Goal: Task Accomplishment & Management: Complete application form

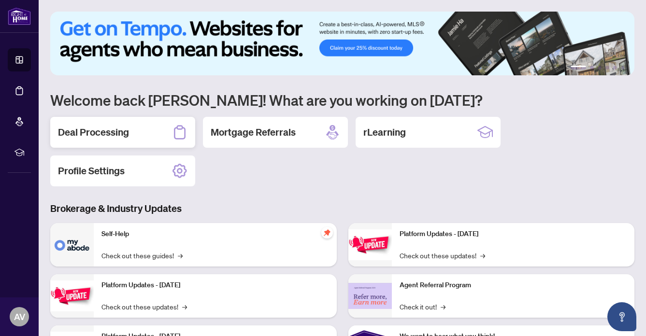
click at [101, 129] on h2 "Deal Processing" at bounding box center [93, 133] width 71 height 14
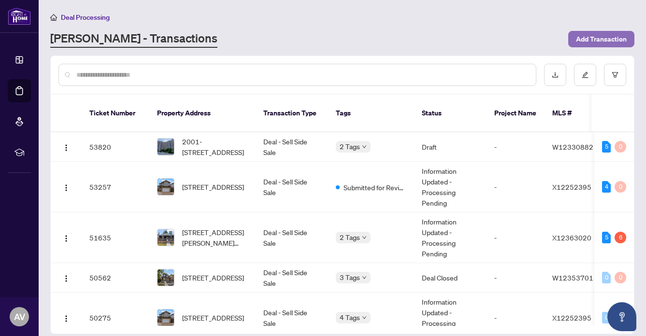
click at [601, 35] on span "Add Transaction" at bounding box center [601, 38] width 51 height 15
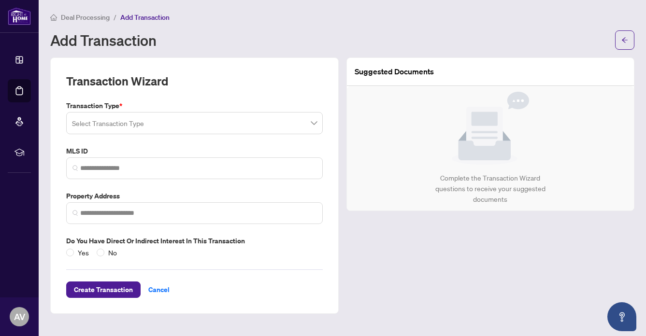
click at [115, 125] on input "search" at bounding box center [190, 124] width 236 height 21
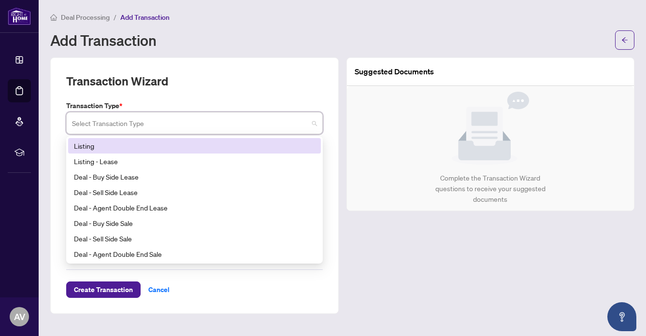
click at [88, 141] on div "Listing" at bounding box center [194, 146] width 241 height 11
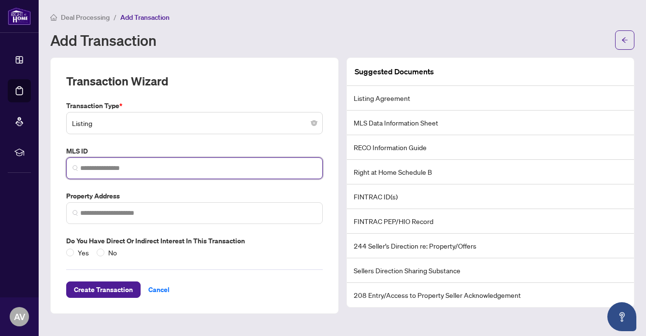
click at [100, 171] on input "search" at bounding box center [198, 168] width 236 height 10
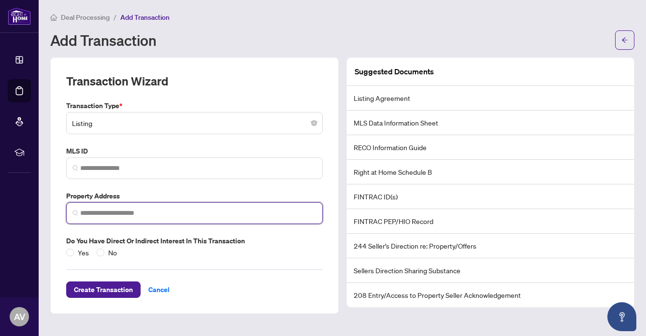
click at [90, 215] on input "search" at bounding box center [198, 213] width 236 height 10
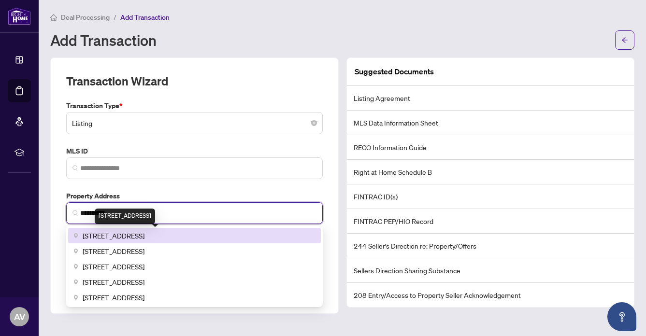
click at [123, 235] on span "[STREET_ADDRESS]" at bounding box center [114, 235] width 62 height 11
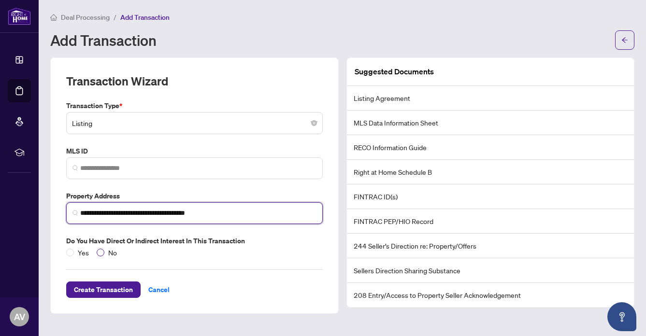
type input "**********"
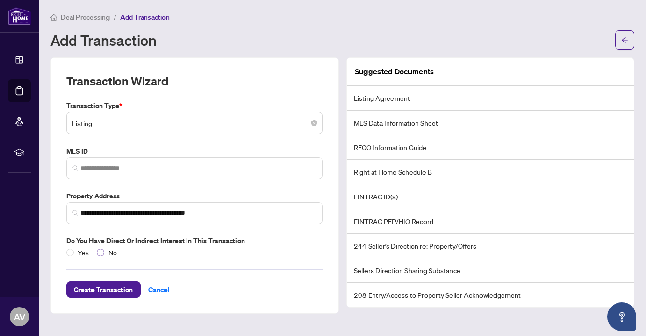
click at [110, 251] on span "No" at bounding box center [112, 252] width 16 height 11
click at [93, 283] on span "Create Transaction" at bounding box center [103, 289] width 59 height 15
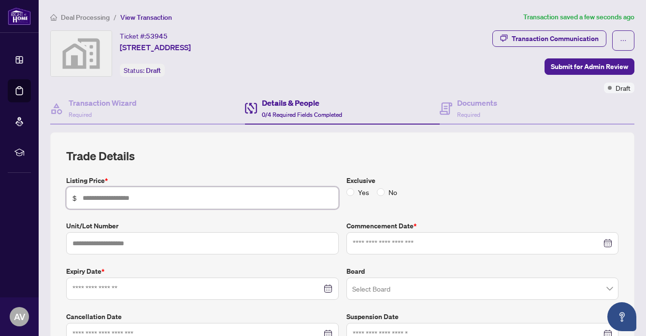
click at [106, 197] on input "text" at bounding box center [208, 198] width 250 height 11
type input "*******"
click at [391, 192] on span "No" at bounding box center [393, 192] width 16 height 11
click at [364, 244] on input at bounding box center [477, 243] width 249 height 11
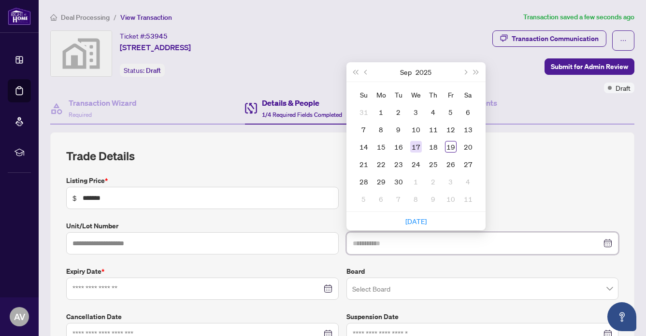
type input "**********"
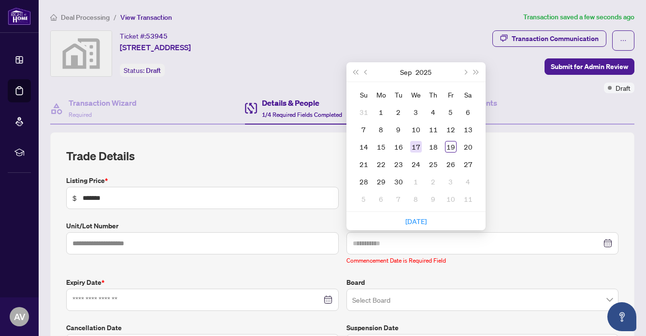
click at [419, 141] on div "17" at bounding box center [416, 147] width 12 height 12
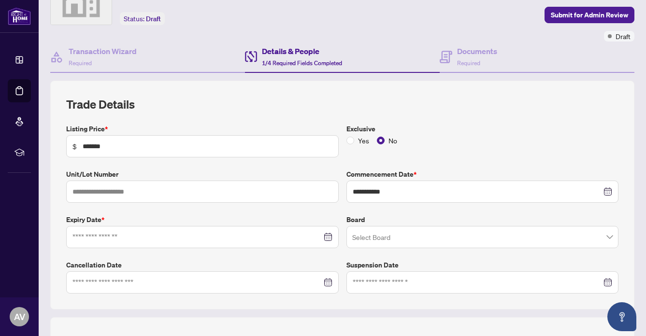
scroll to position [51, 0]
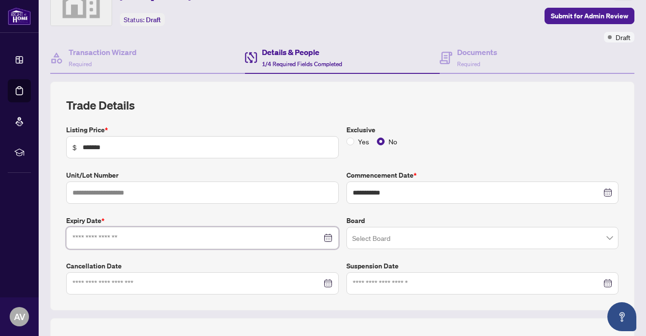
click at [84, 240] on input at bounding box center [196, 238] width 249 height 11
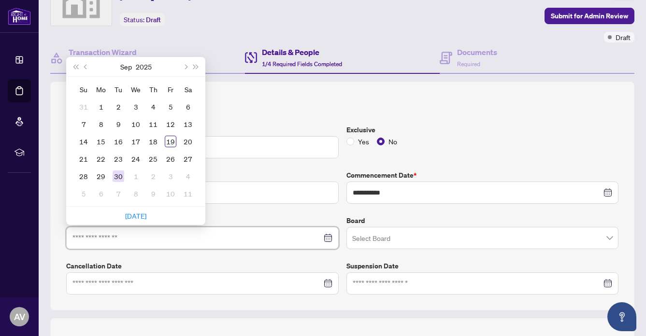
type input "**********"
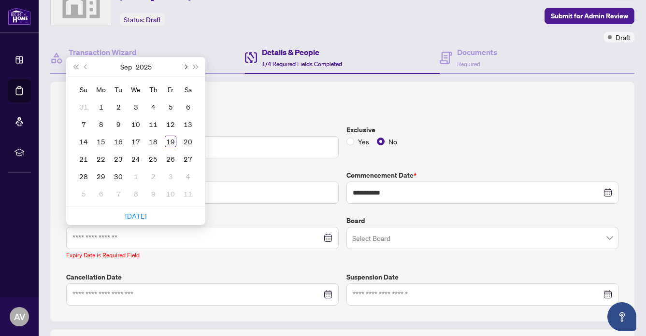
click at [184, 65] on span "Next month (PageDown)" at bounding box center [185, 66] width 5 height 5
click at [184, 68] on button "Next month (PageDown)" at bounding box center [185, 66] width 11 height 19
type input "**********"
click at [102, 153] on div "17" at bounding box center [101, 159] width 12 height 12
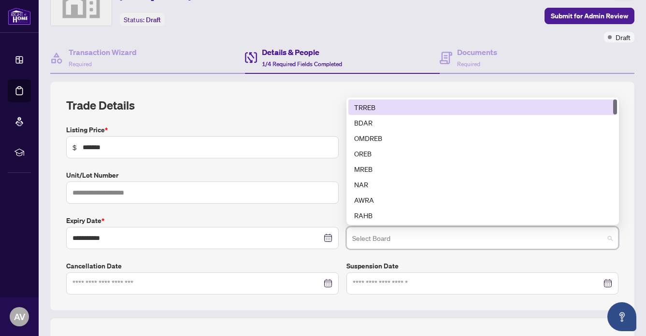
click at [369, 241] on input "search" at bounding box center [478, 239] width 252 height 21
click at [370, 100] on div "TRREB" at bounding box center [482, 107] width 269 height 15
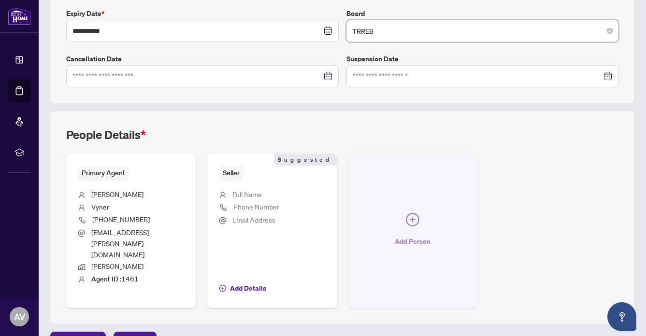
scroll to position [259, 0]
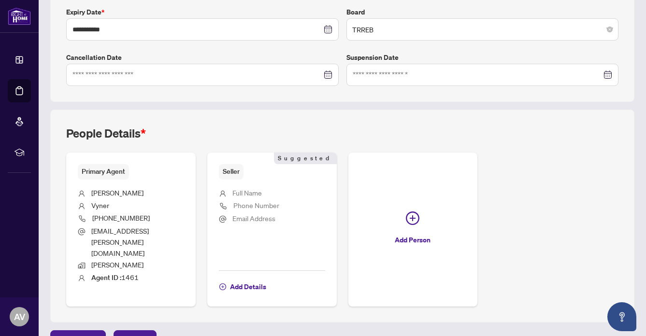
click at [258, 190] on span "Full Name" at bounding box center [246, 192] width 29 height 9
click at [245, 279] on span "Add Details" at bounding box center [248, 286] width 36 height 15
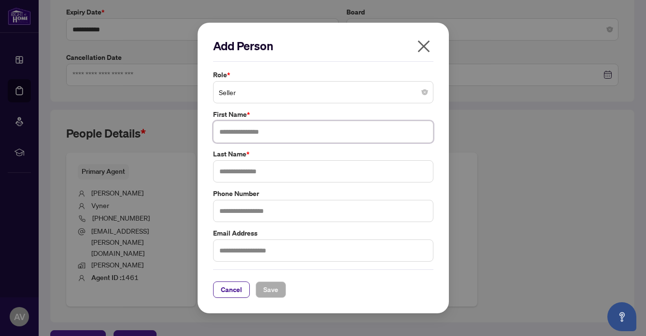
click at [225, 129] on input "text" at bounding box center [323, 132] width 220 height 22
type input "*"
type input "*****"
click at [227, 172] on input "text" at bounding box center [323, 171] width 220 height 22
type input "**********"
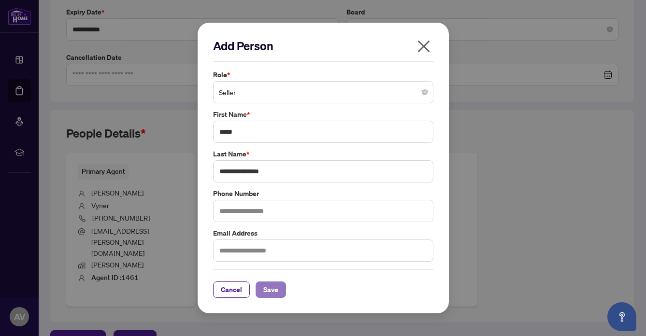
click at [273, 288] on span "Save" at bounding box center [270, 289] width 15 height 15
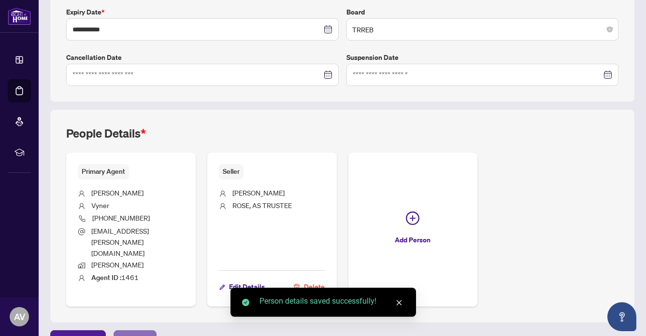
click at [126, 331] on span "Next Tab" at bounding box center [135, 338] width 28 height 15
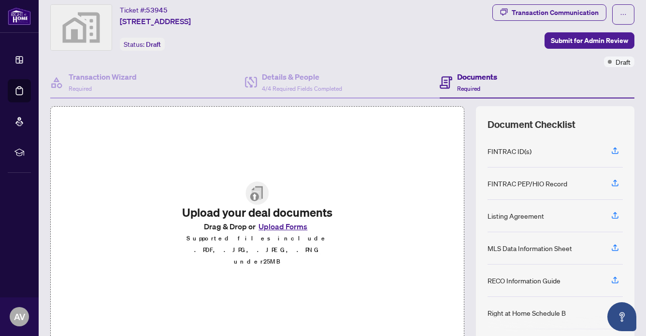
scroll to position [68, 0]
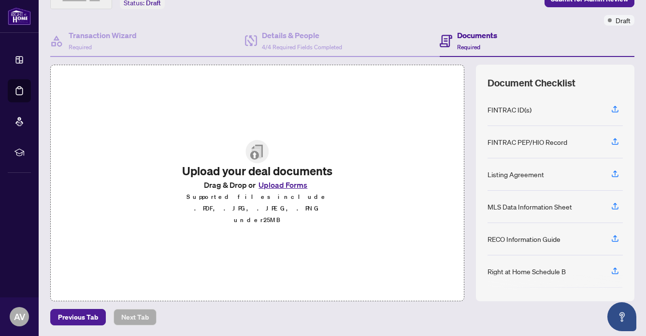
click at [281, 179] on h2 "Upload your deal documents" at bounding box center [257, 170] width 168 height 15
click at [278, 191] on button "Upload Forms" at bounding box center [283, 185] width 55 height 13
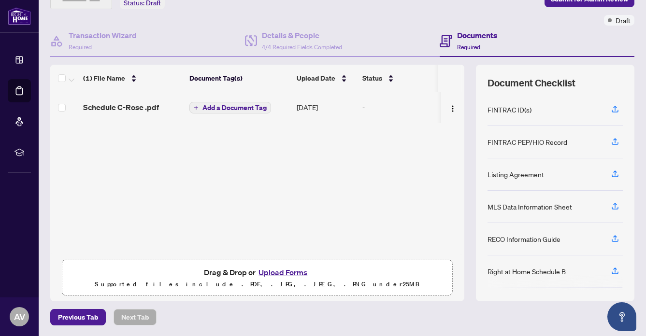
click at [280, 269] on button "Upload Forms" at bounding box center [283, 272] width 55 height 13
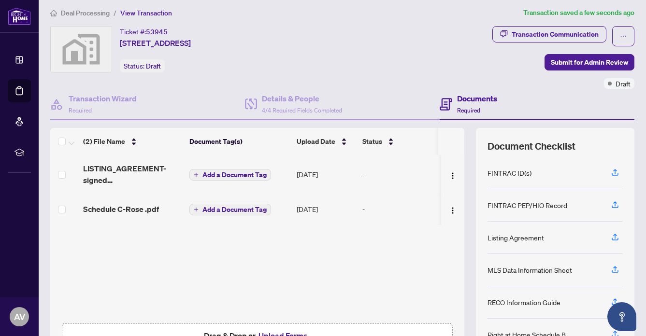
scroll to position [0, 0]
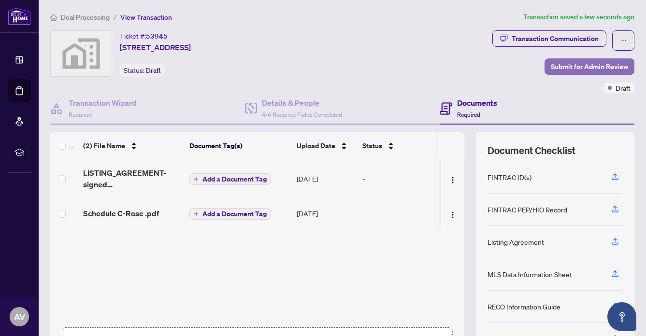
click at [594, 64] on span "Submit for Admin Review" at bounding box center [589, 66] width 77 height 15
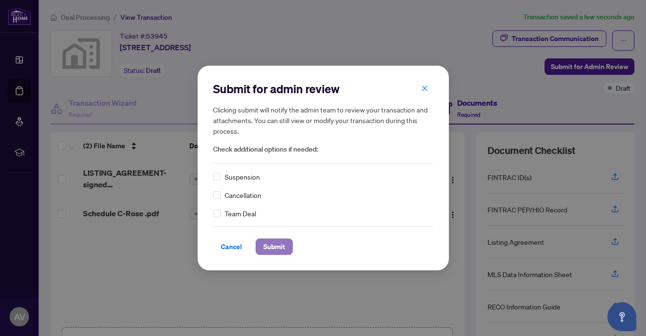
click at [278, 243] on span "Submit" at bounding box center [274, 246] width 22 height 15
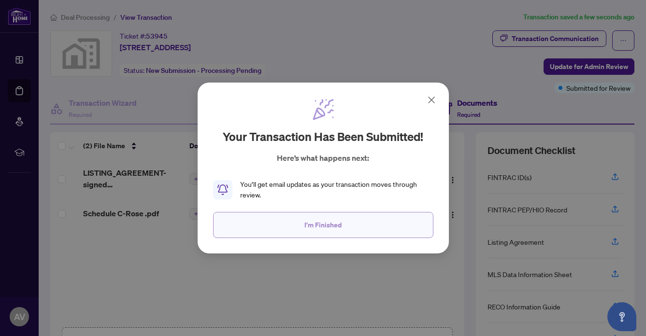
click at [335, 219] on span "I'm Finished" at bounding box center [322, 224] width 37 height 15
